Goal: Transaction & Acquisition: Purchase product/service

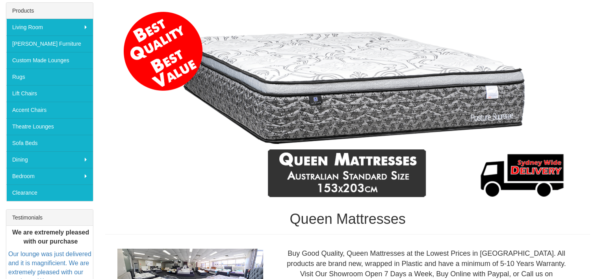
scroll to position [123, 0]
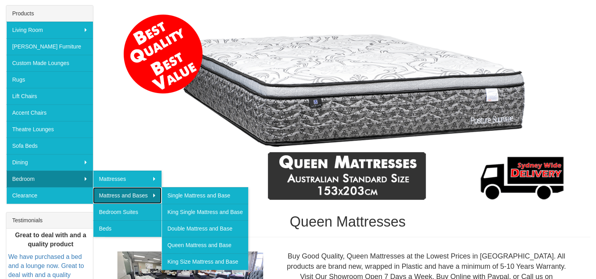
click at [124, 193] on link "Mattress and Bases" at bounding box center [127, 195] width 69 height 17
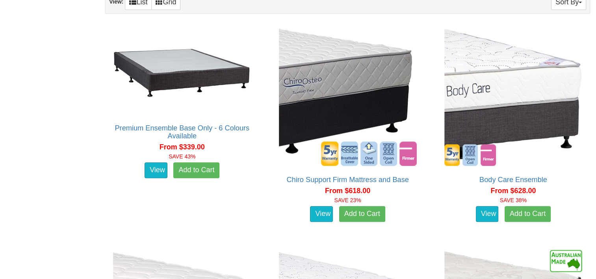
scroll to position [460, 0]
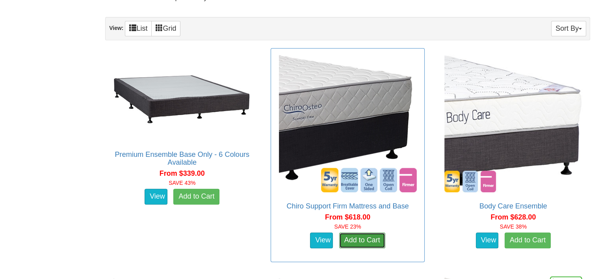
click at [353, 235] on link "Add to Cart" at bounding box center [362, 240] width 46 height 16
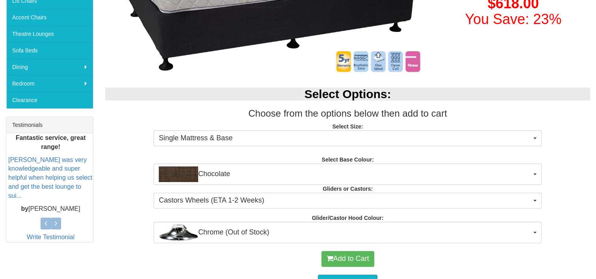
scroll to position [221, 0]
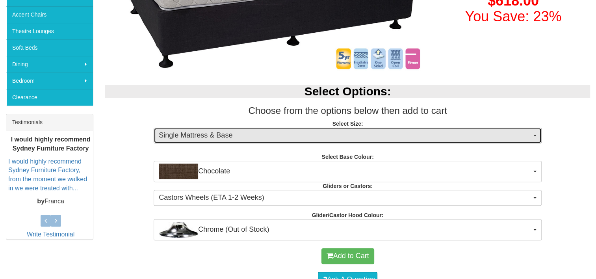
click at [534, 131] on button "Single Mattress & Base" at bounding box center [348, 136] width 388 height 16
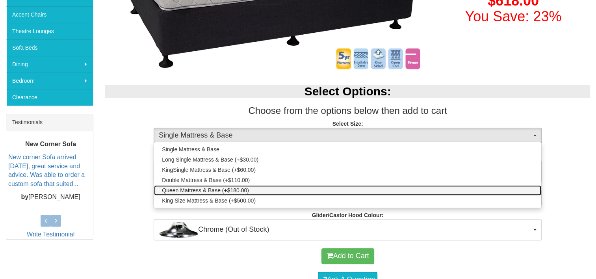
click at [241, 190] on span "Queen Mattress & Base (+$180.00)" at bounding box center [205, 190] width 87 height 8
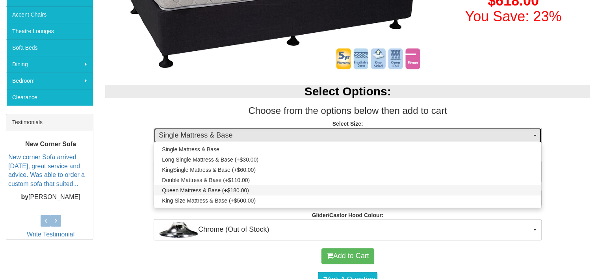
select select "1202"
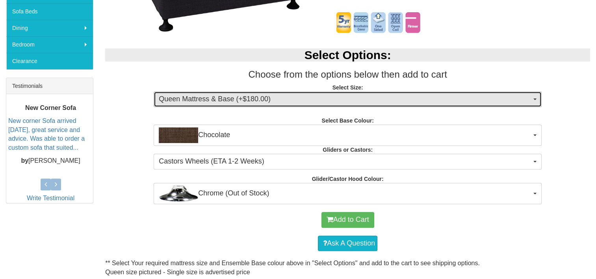
scroll to position [258, 0]
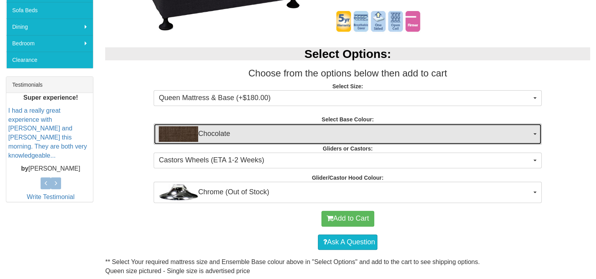
click at [535, 135] on button "Chocolate" at bounding box center [348, 133] width 388 height 21
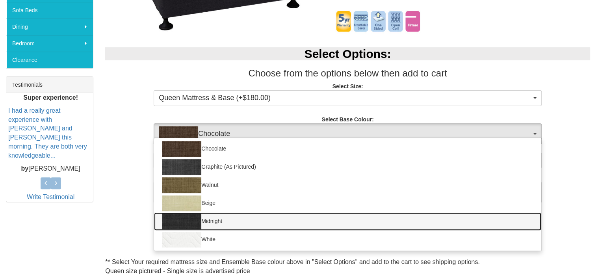
click at [188, 220] on img at bounding box center [181, 221] width 39 height 16
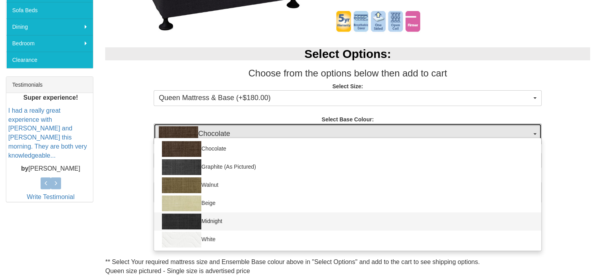
select select "1207"
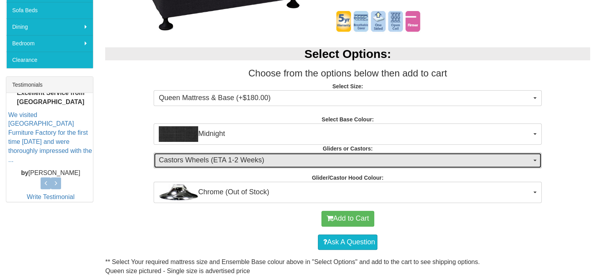
click at [533, 160] on button "Castors Wheels (ETA 1-2 Weeks)" at bounding box center [348, 160] width 388 height 16
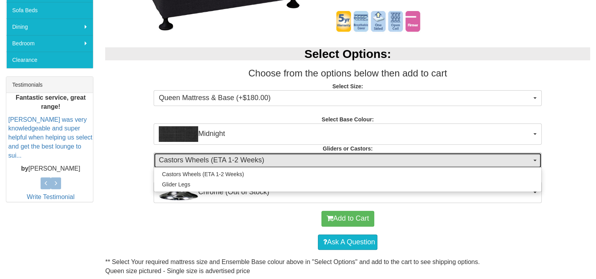
click at [533, 160] on button "Castors Wheels (ETA 1-2 Weeks)" at bounding box center [348, 160] width 388 height 16
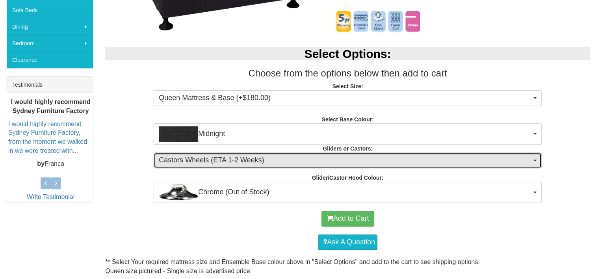
click at [535, 160] on span "button" at bounding box center [534, 161] width 3 height 2
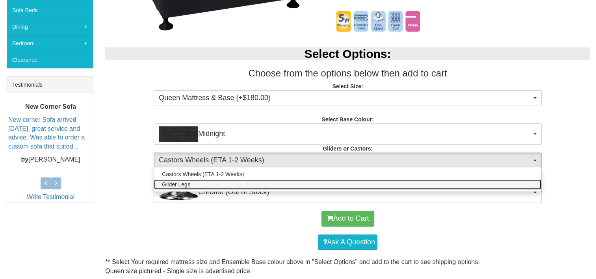
click at [533, 184] on link "Glider Legs" at bounding box center [347, 184] width 387 height 10
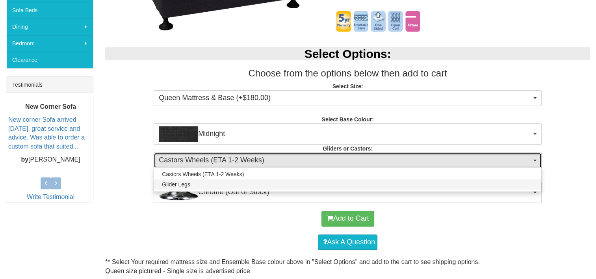
select select "1161"
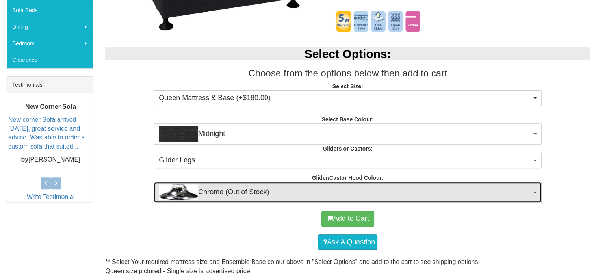
click at [535, 191] on span "button" at bounding box center [534, 192] width 3 height 2
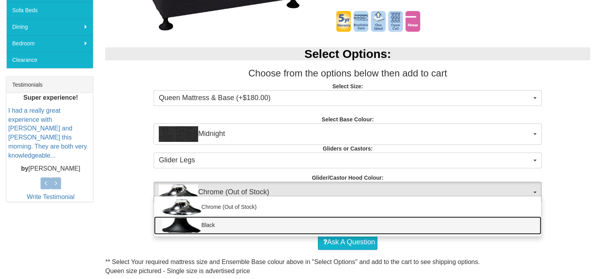
click at [529, 223] on link "Black" at bounding box center [347, 225] width 387 height 18
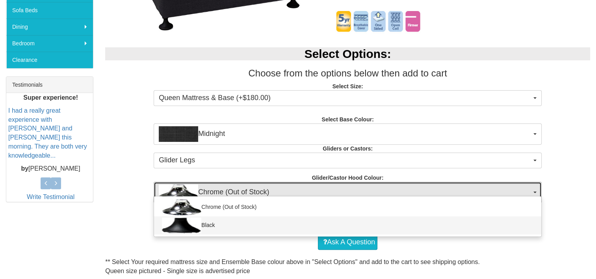
select select "1164"
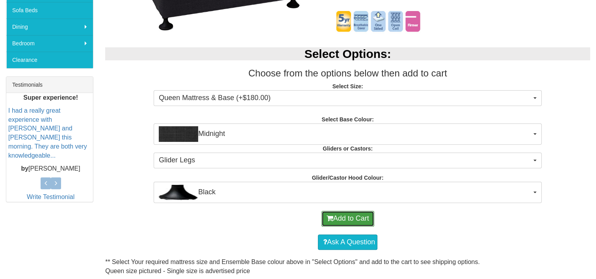
click at [359, 215] on button "Add to Cart" at bounding box center [347, 219] width 53 height 16
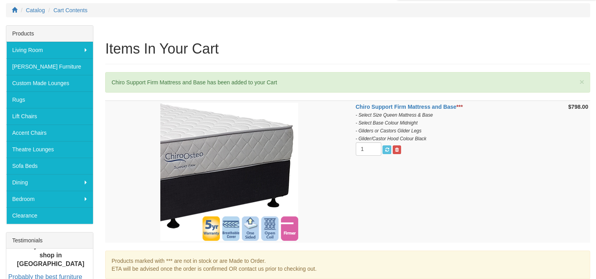
scroll to position [129, 0]
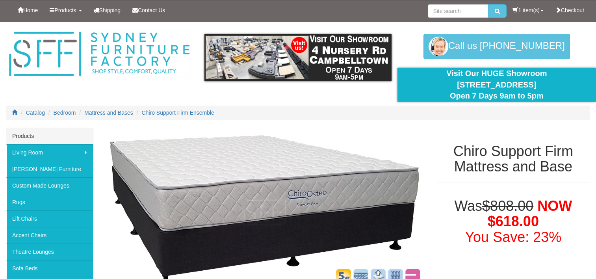
select select "1202"
select select "1207"
select select "1161"
select select "1164"
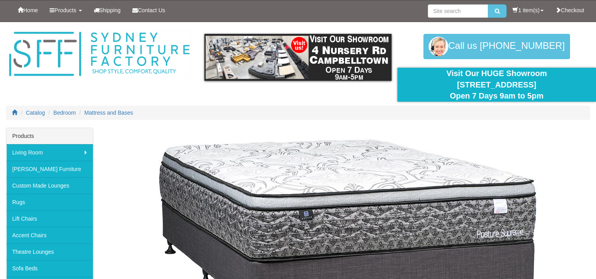
scroll to position [460, 0]
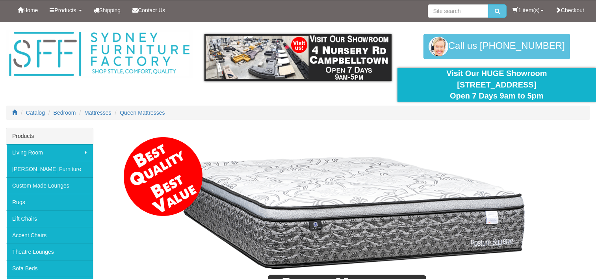
scroll to position [123, 0]
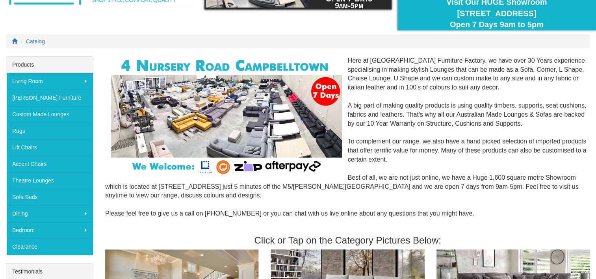
scroll to position [89, 0]
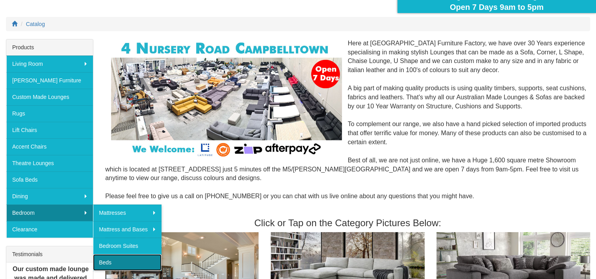
click at [108, 256] on link "Beds" at bounding box center [127, 262] width 69 height 17
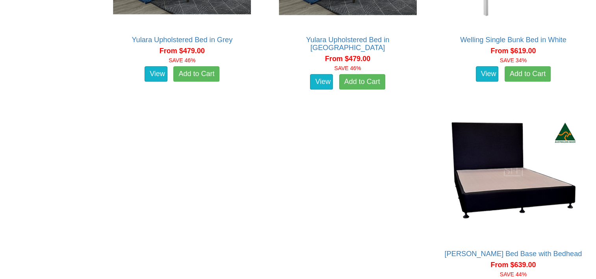
scroll to position [817, 0]
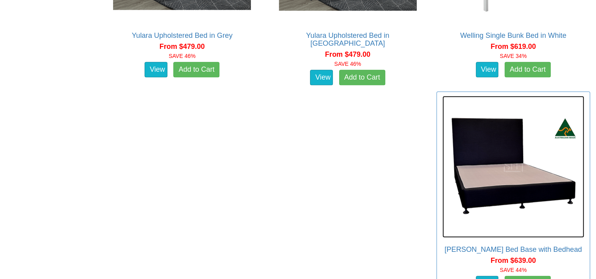
click at [442, 156] on img at bounding box center [513, 167] width 142 height 142
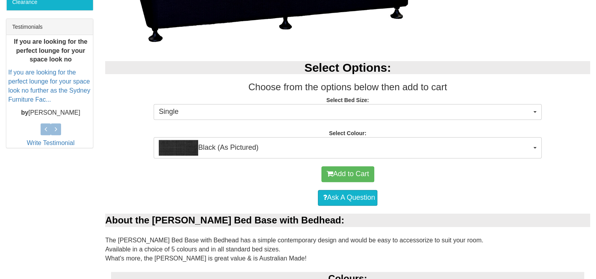
scroll to position [324, 0]
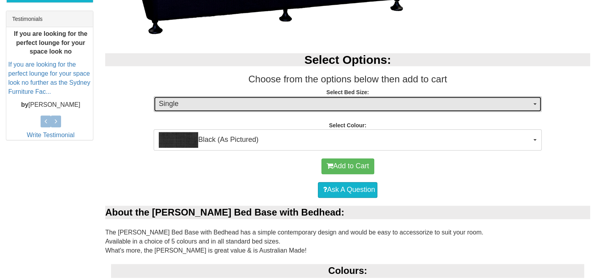
click at [537, 102] on button "Single" at bounding box center [348, 104] width 388 height 16
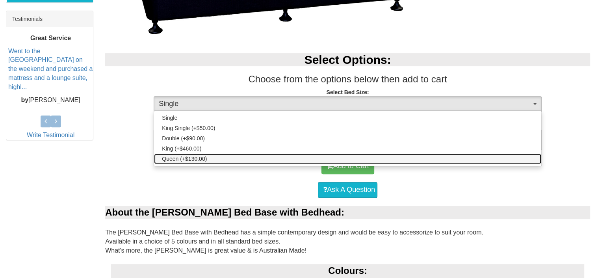
click at [522, 157] on link "Queen (+$130.00)" at bounding box center [347, 159] width 387 height 10
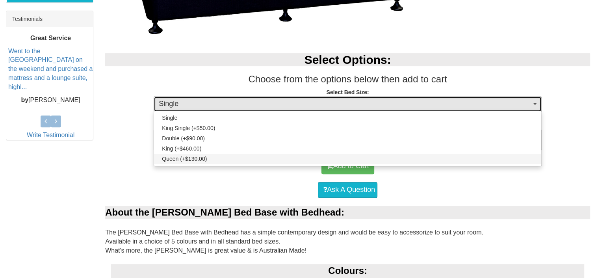
select select "1300"
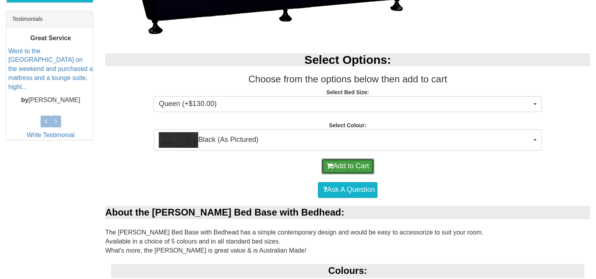
click at [361, 165] on button "Add to Cart" at bounding box center [347, 166] width 53 height 16
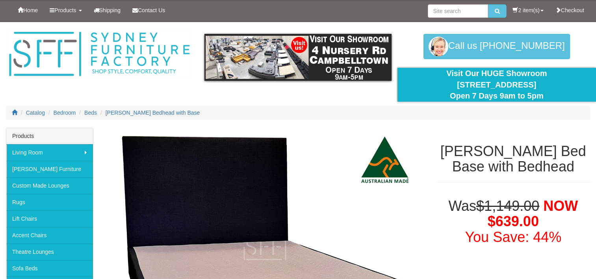
select select "1300"
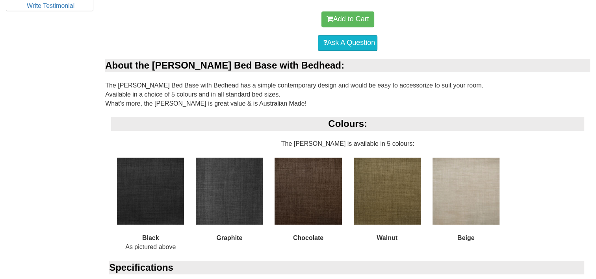
select select "1300"
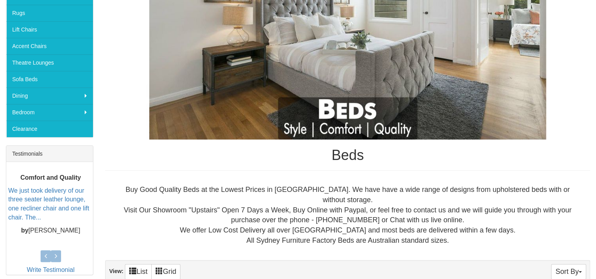
scroll to position [297, 0]
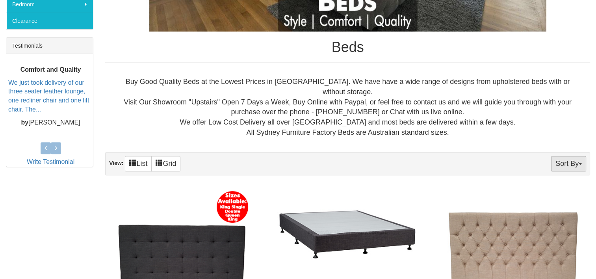
click at [577, 156] on button "Sort By" at bounding box center [568, 163] width 35 height 15
click at [546, 185] on link "Price+" at bounding box center [555, 190] width 62 height 10
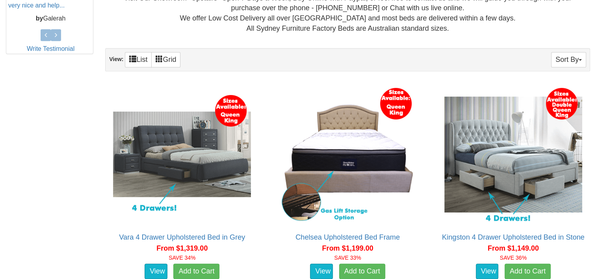
scroll to position [407, 0]
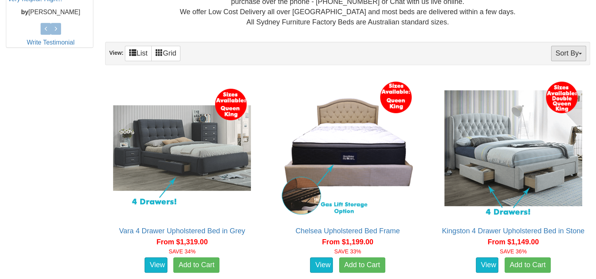
click at [583, 46] on button "Sort By" at bounding box center [568, 53] width 35 height 15
click at [533, 74] on link "Price-" at bounding box center [555, 79] width 62 height 10
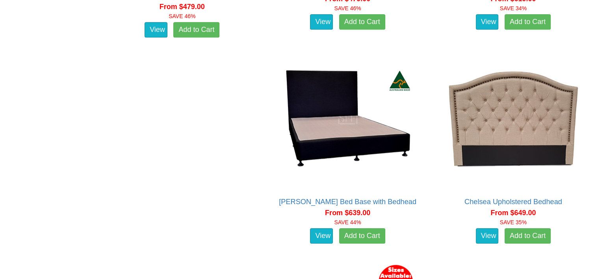
scroll to position [871, 0]
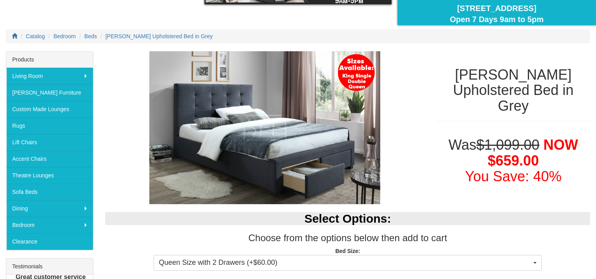
scroll to position [76, 0]
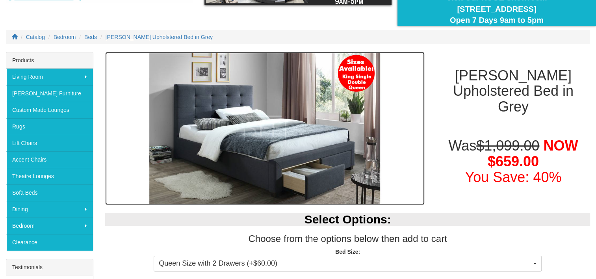
click at [368, 112] on img at bounding box center [264, 128] width 319 height 153
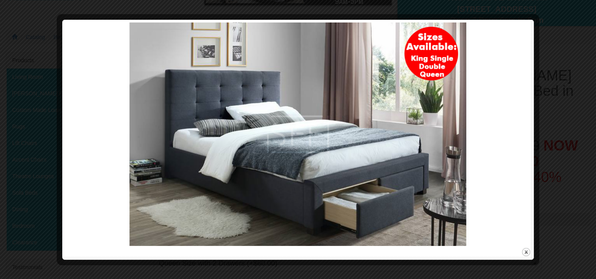
click at [455, 176] on img at bounding box center [298, 133] width 466 height 223
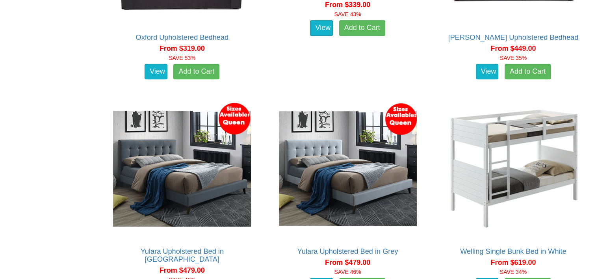
scroll to position [613, 0]
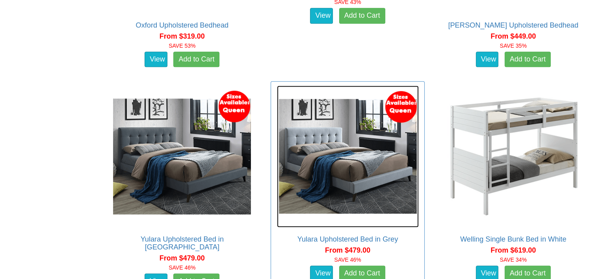
click at [342, 161] on img at bounding box center [348, 156] width 142 height 142
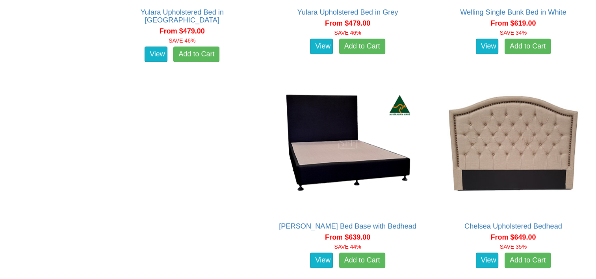
scroll to position [852, 0]
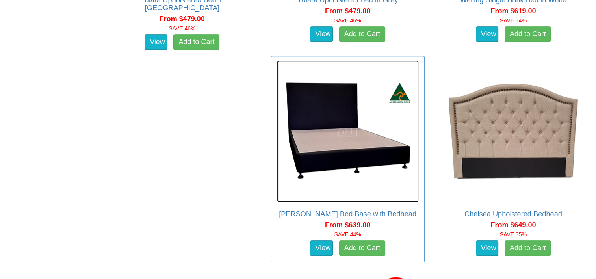
click at [277, 132] on img at bounding box center [348, 131] width 142 height 142
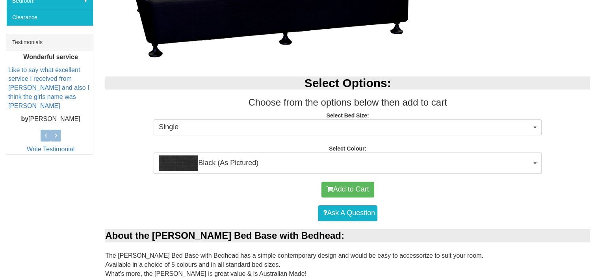
scroll to position [303, 0]
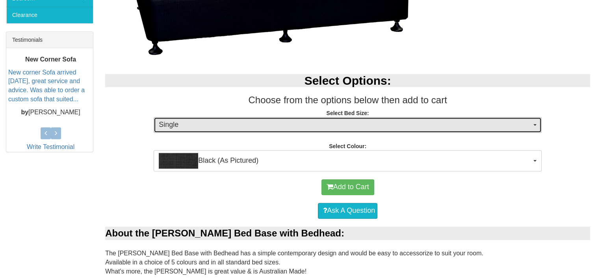
click at [538, 124] on button "Single" at bounding box center [348, 125] width 388 height 16
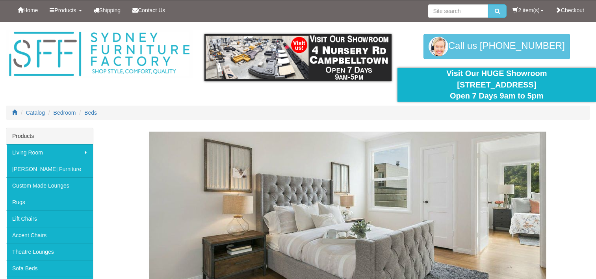
scroll to position [376, 0]
